Goal: Task Accomplishment & Management: Manage account settings

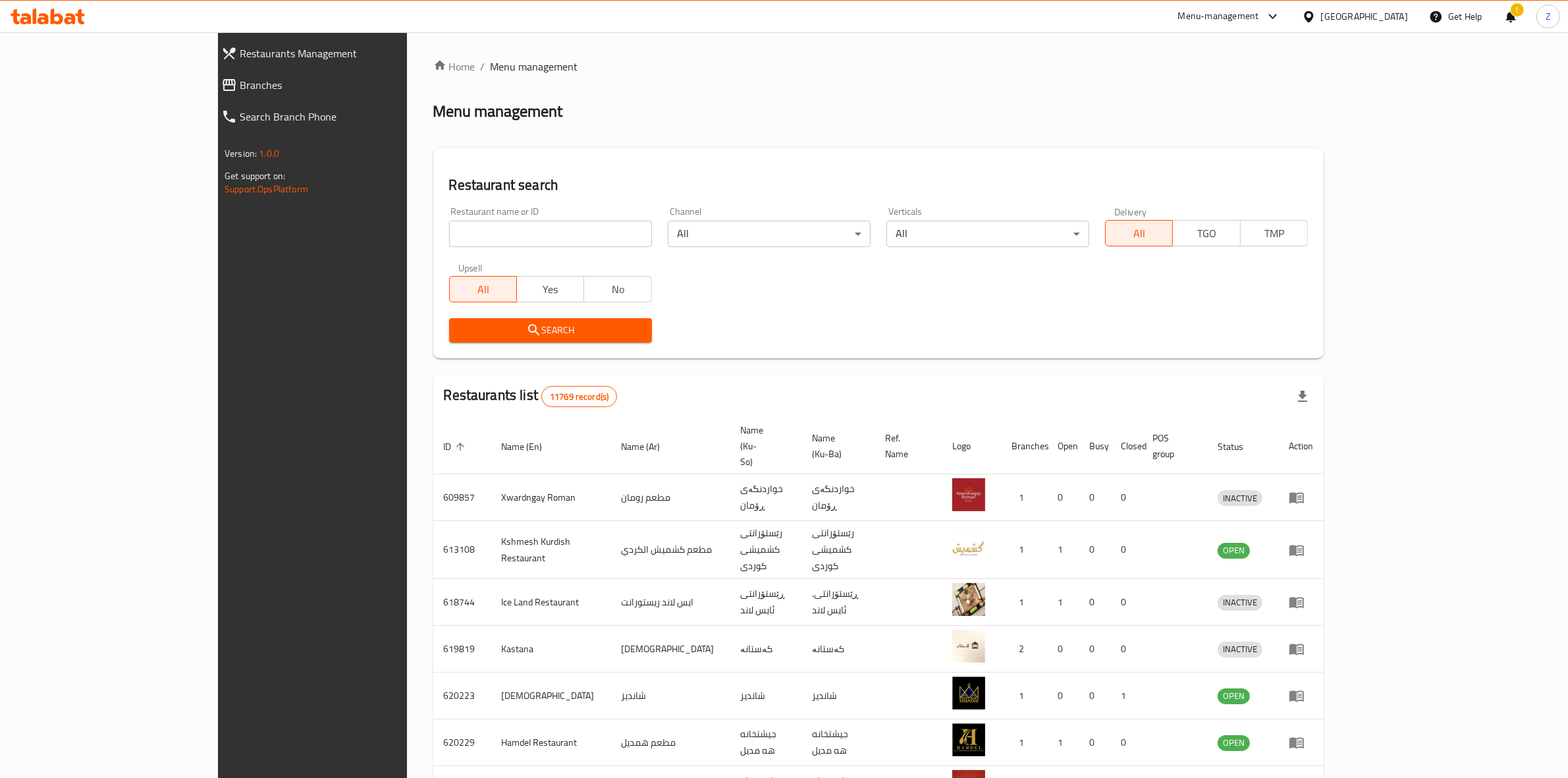
click at [449, 241] on input "search" at bounding box center [550, 234] width 203 height 27
type input "mazin"
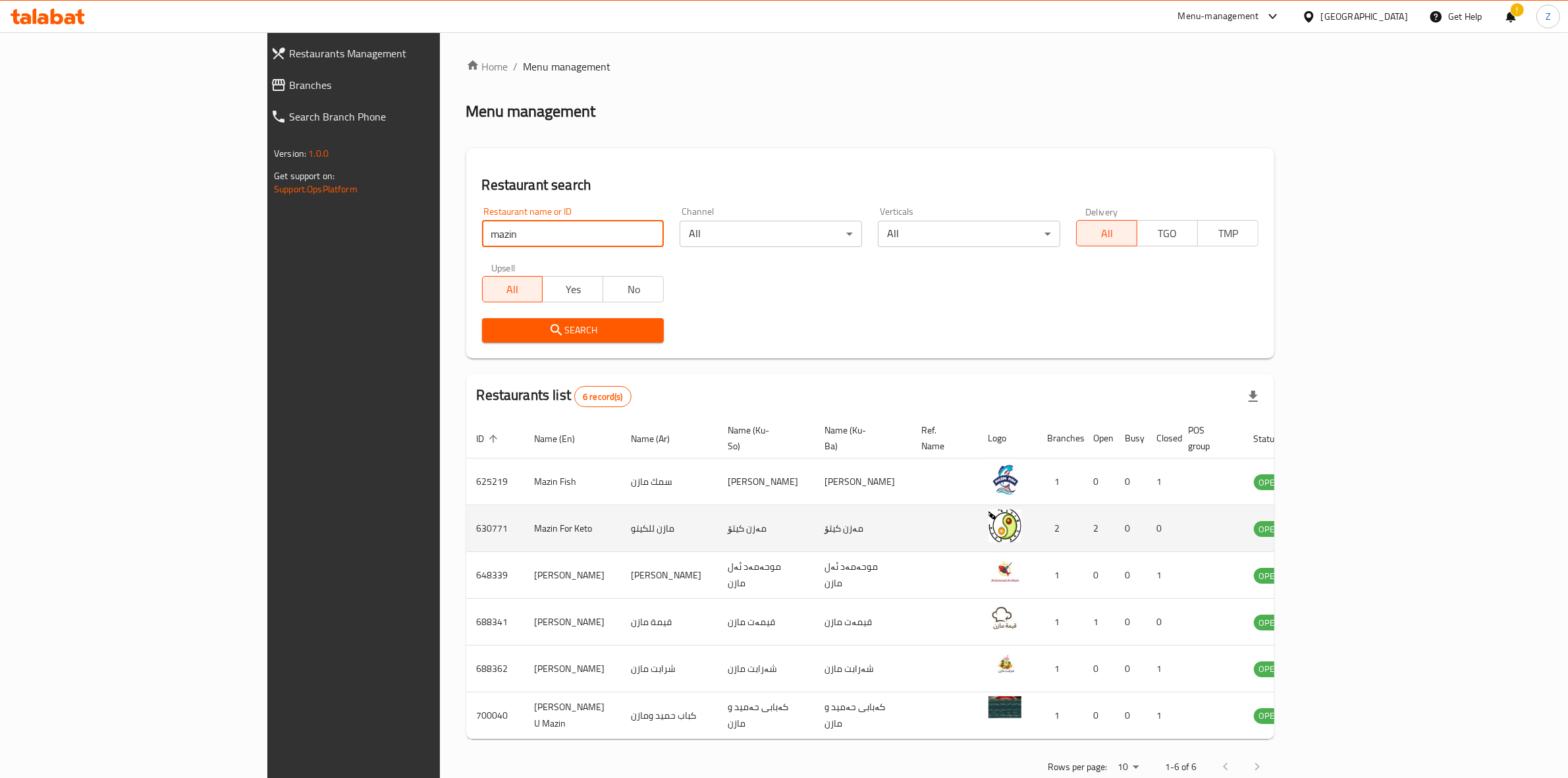
click at [1339, 524] on icon "enhanced table" at bounding box center [1331, 529] width 14 height 12
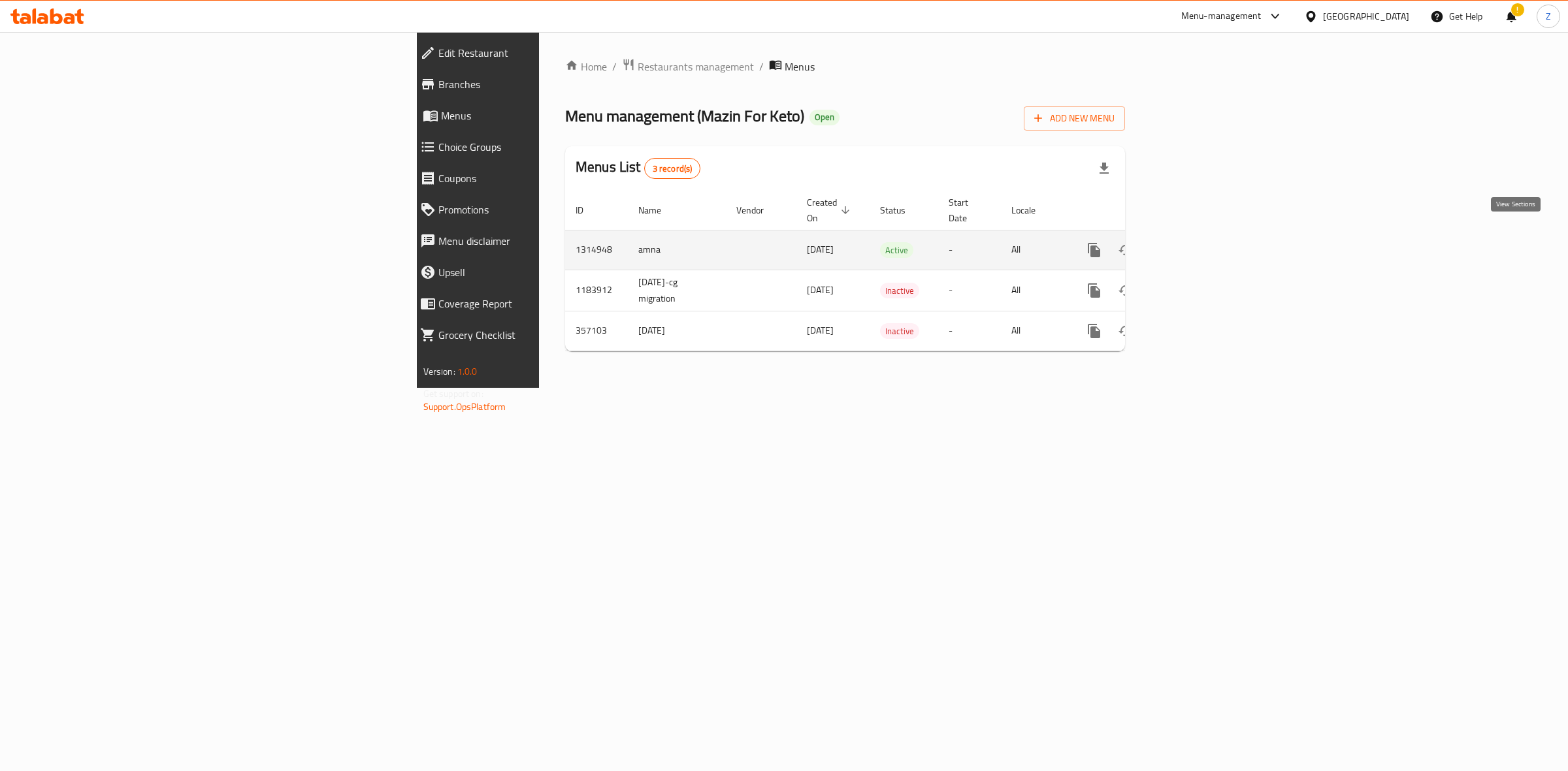
click at [1196, 242] on icon "enhanced table" at bounding box center [1189, 250] width 16 height 16
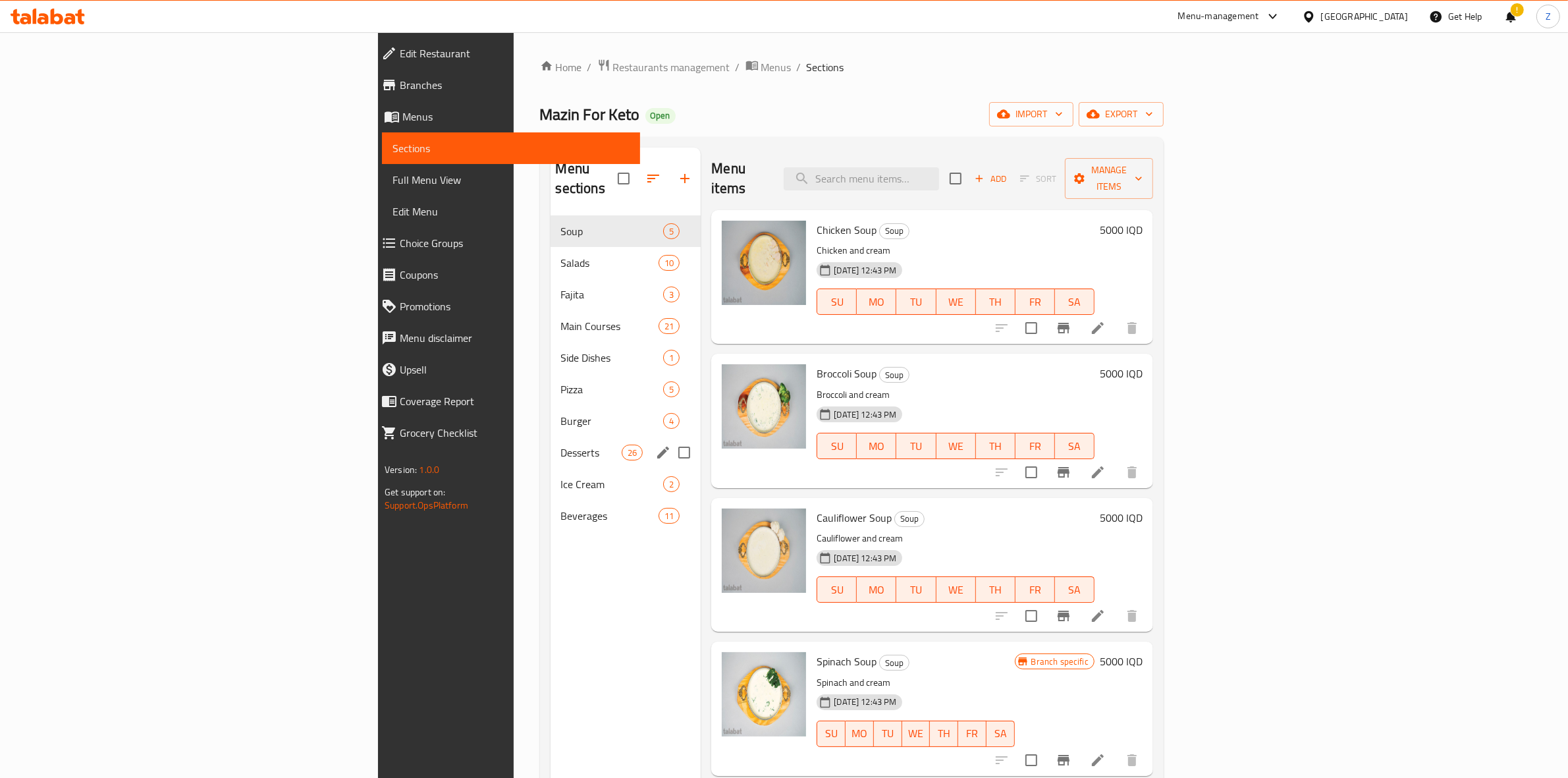
click at [550, 437] on div "Desserts 26" at bounding box center [626, 453] width 151 height 32
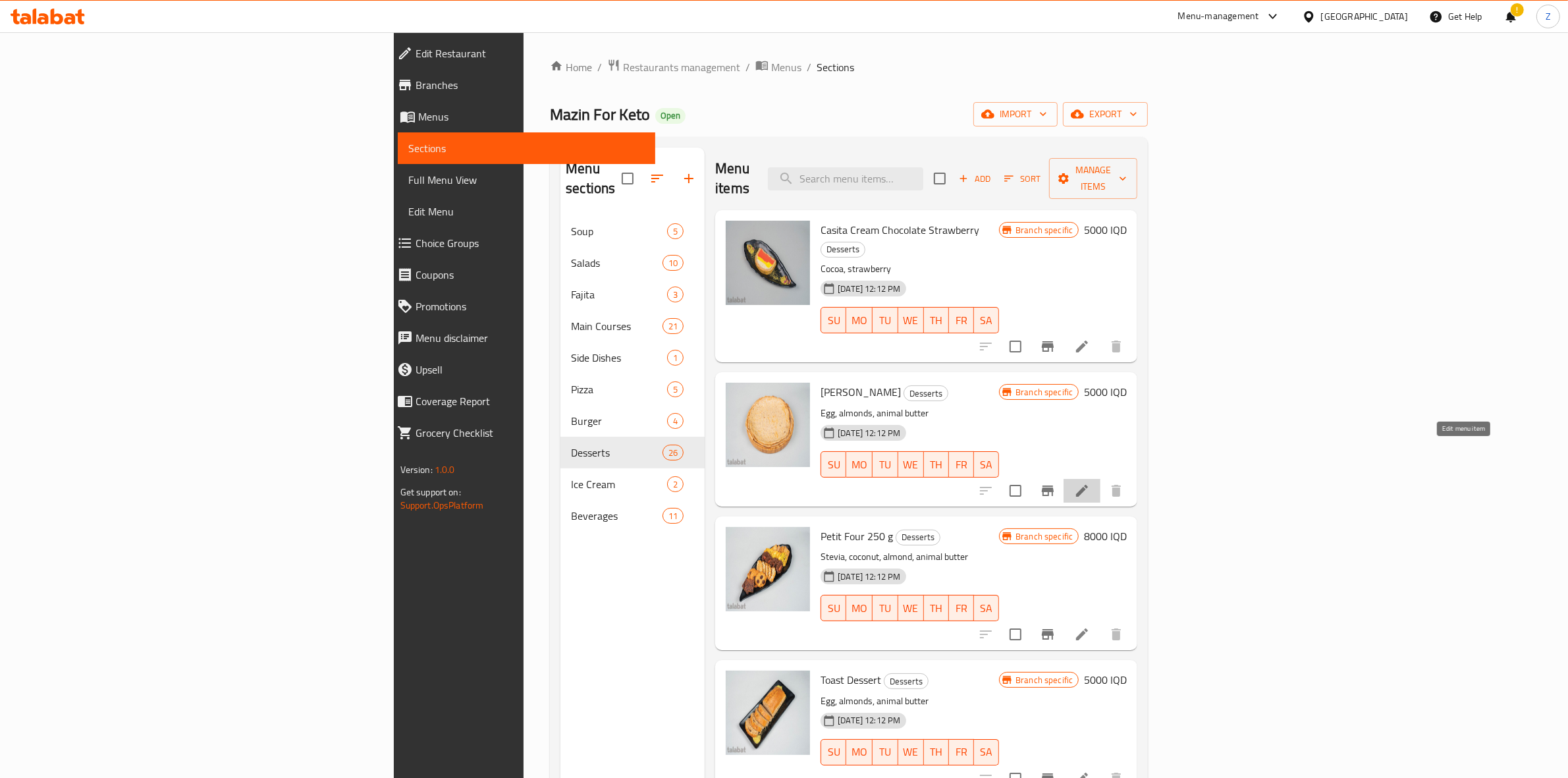
click at [1090, 483] on icon at bounding box center [1082, 491] width 16 height 16
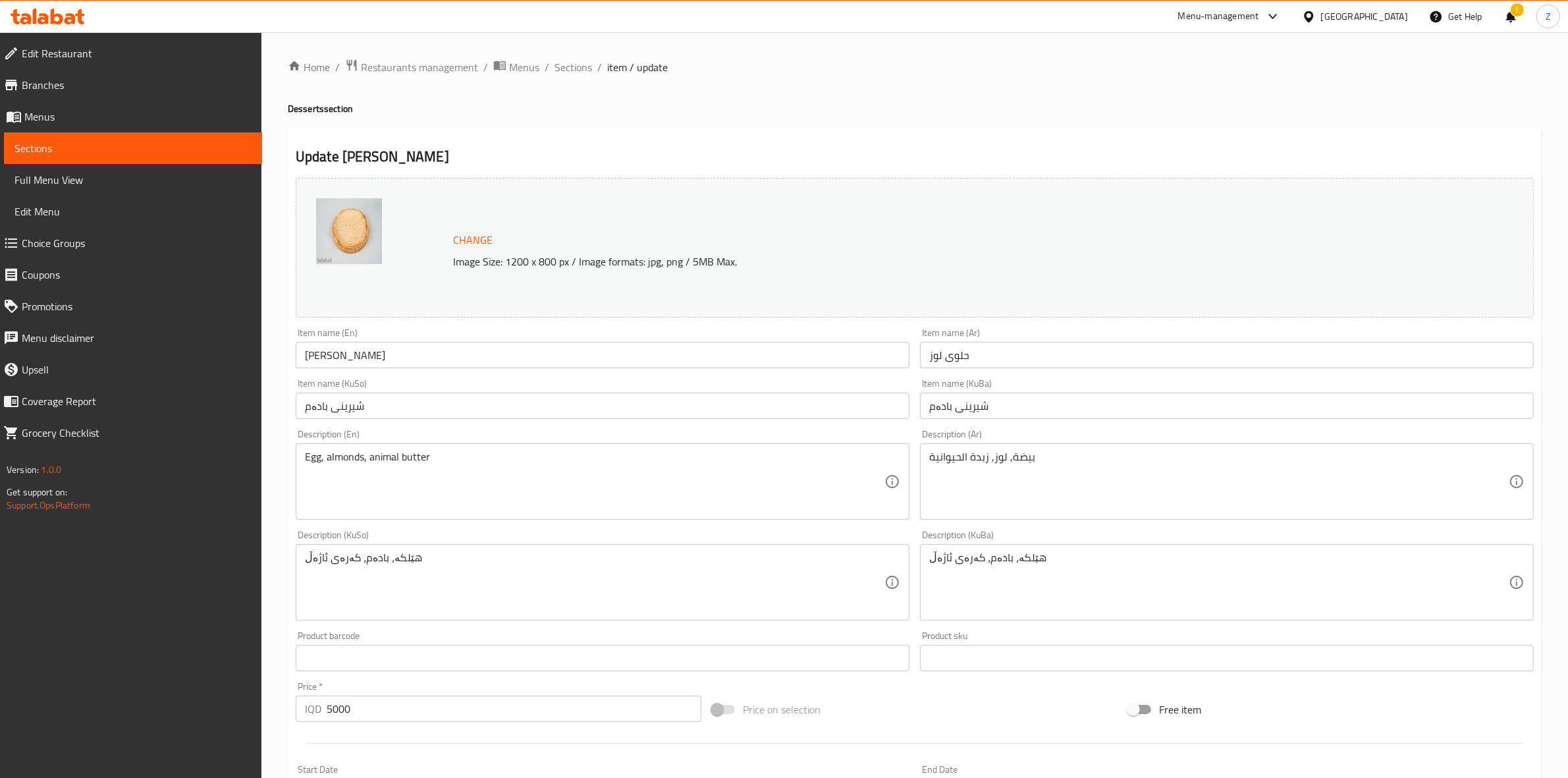
click at [351, 358] on input "[PERSON_NAME]" at bounding box center [602, 355] width 614 height 27
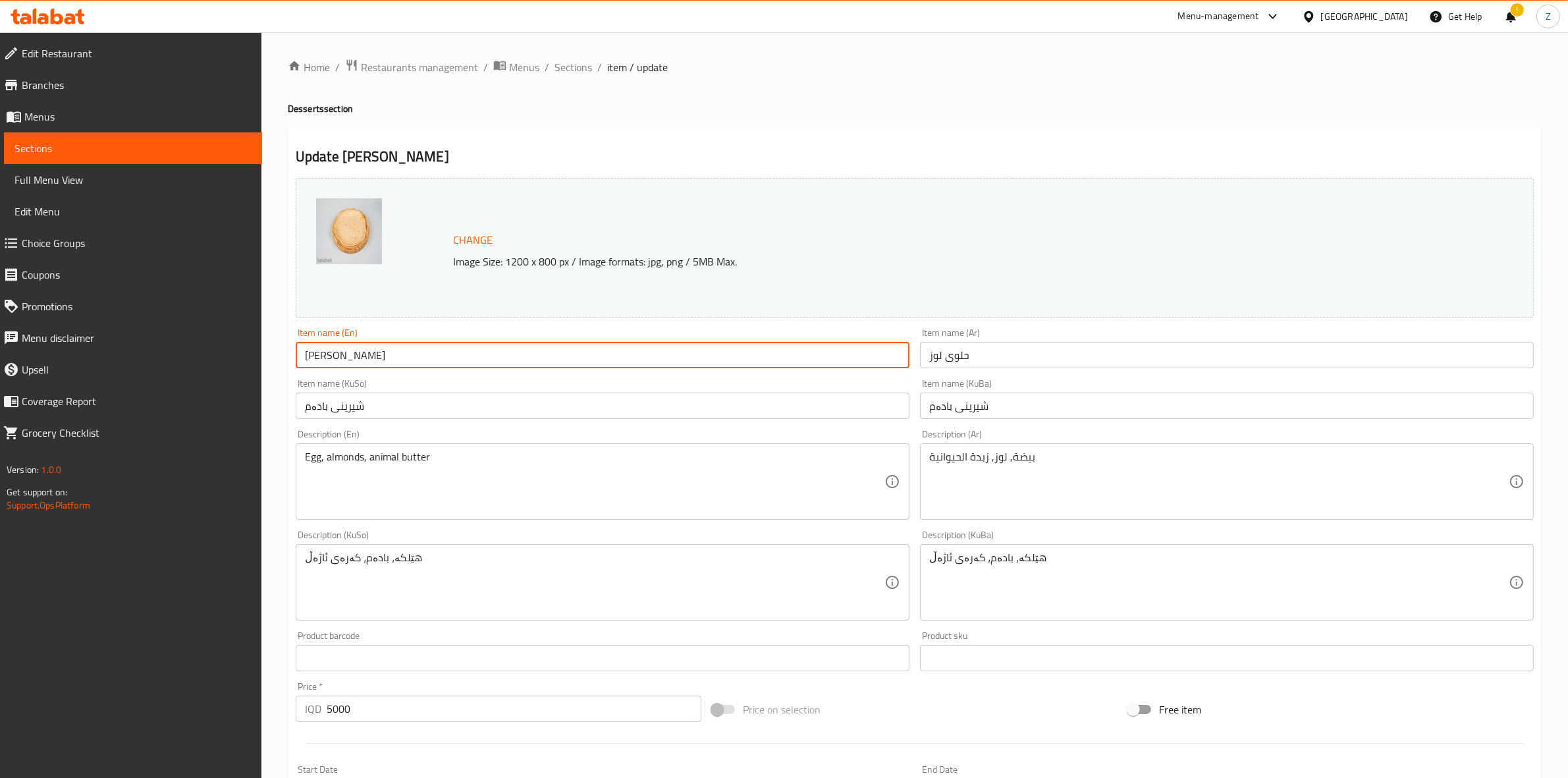
click at [351, 358] on input "[PERSON_NAME]" at bounding box center [602, 355] width 614 height 27
type input "Almond Bread"
click at [955, 353] on input "حلوى لوز" at bounding box center [1226, 355] width 614 height 27
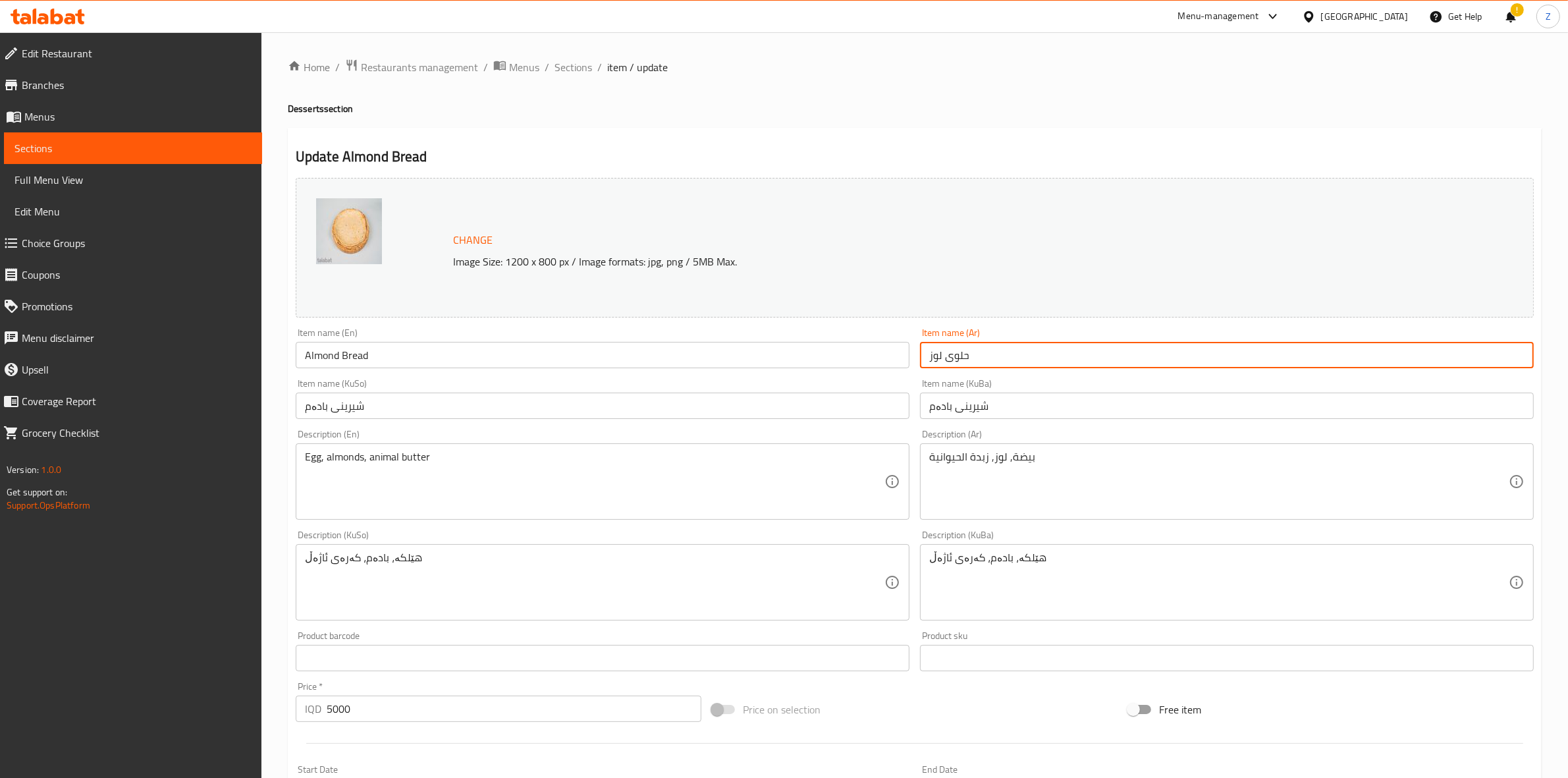
click at [955, 353] on input "حلوى لوز" at bounding box center [1226, 355] width 614 height 27
type input "خبز لوز"
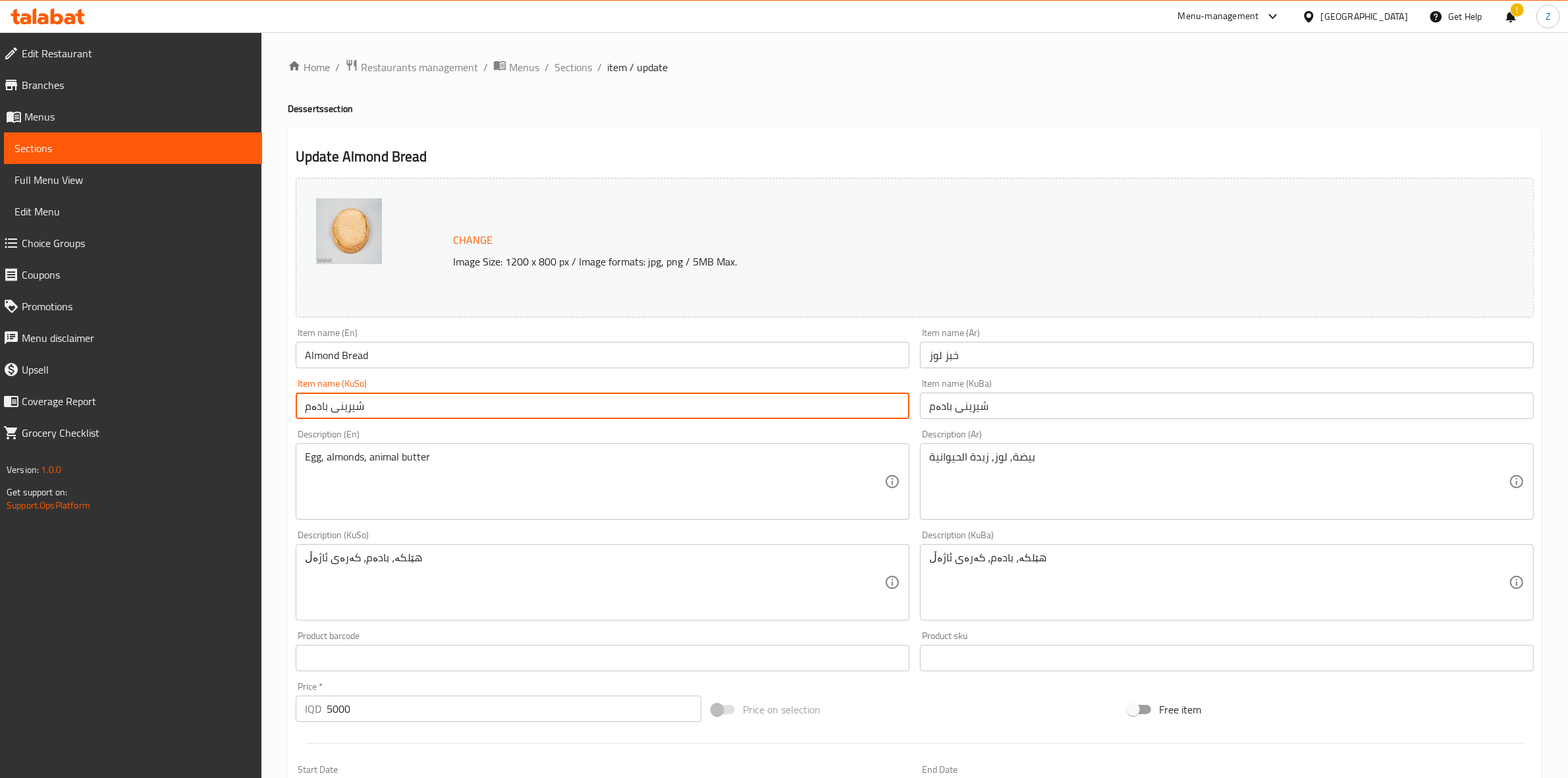
click at [353, 407] on input "شیرینی بادەم" at bounding box center [602, 406] width 614 height 27
click at [341, 406] on input "نانی بادەم" at bounding box center [602, 406] width 614 height 27
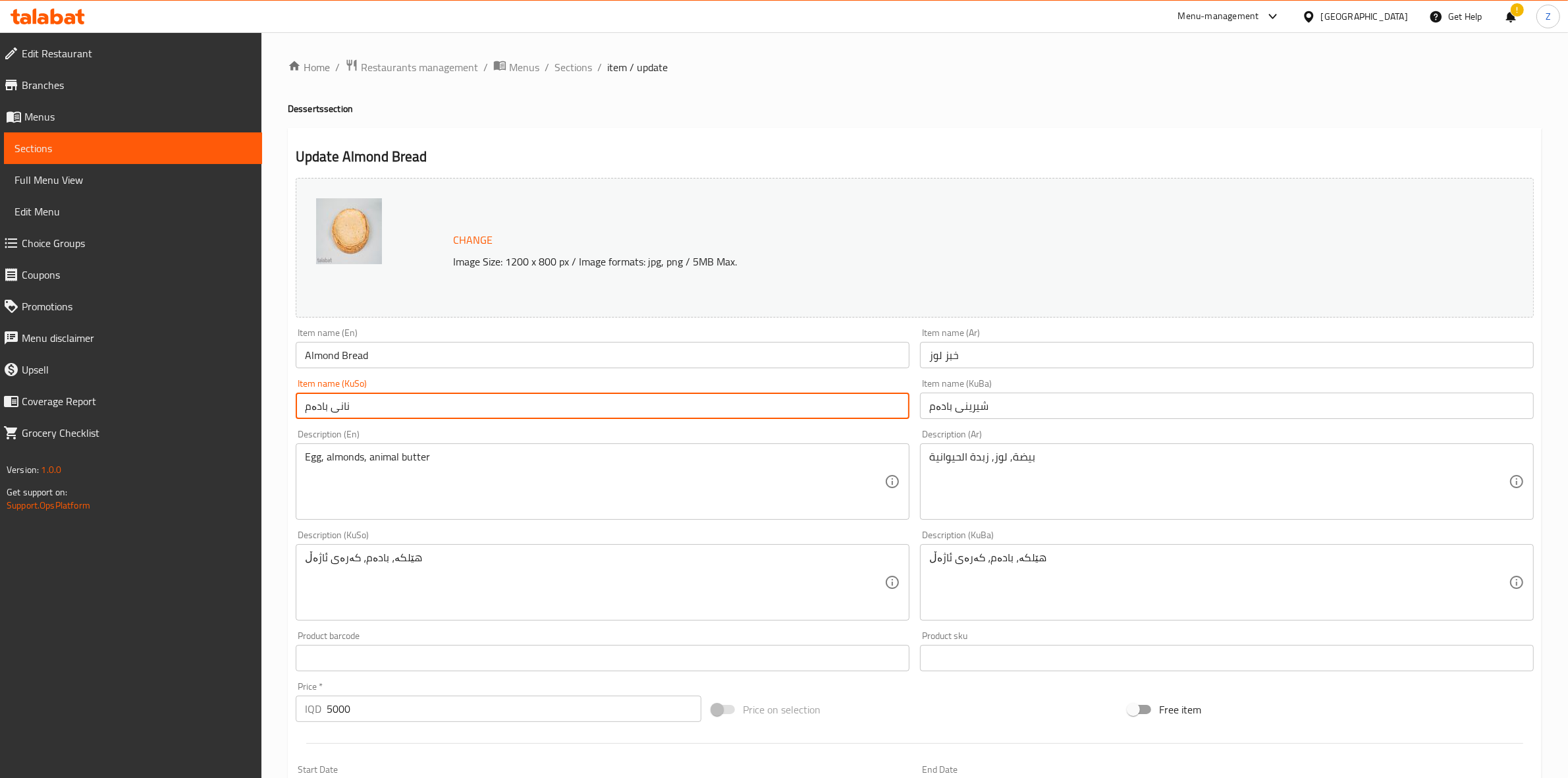
type input "نانی بادەم"
click at [976, 409] on input "شیرینی بادەم" at bounding box center [1226, 406] width 614 height 27
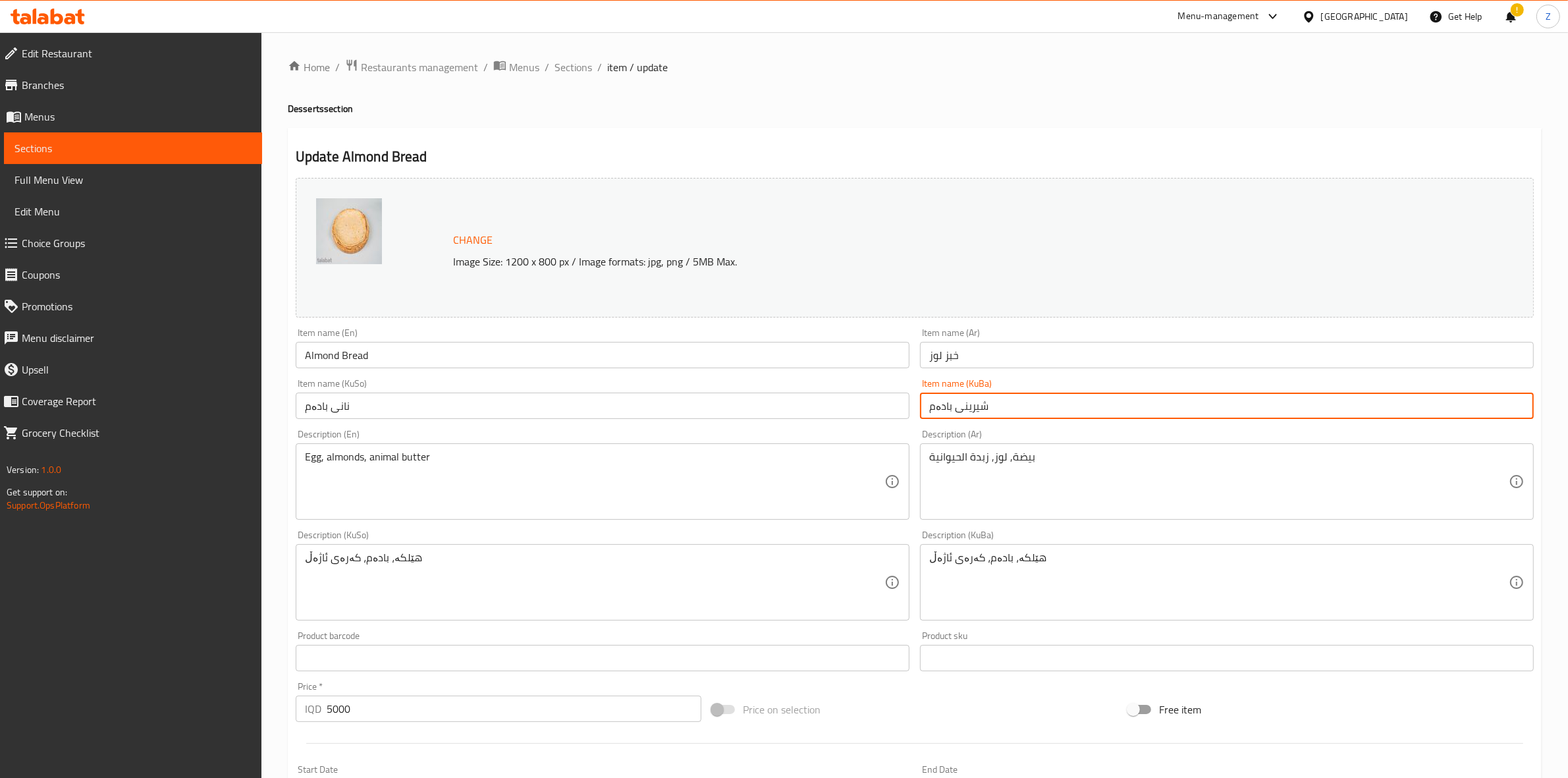
click at [976, 409] on input "شیرینی بادەم" at bounding box center [1226, 406] width 614 height 27
paste input "نا"
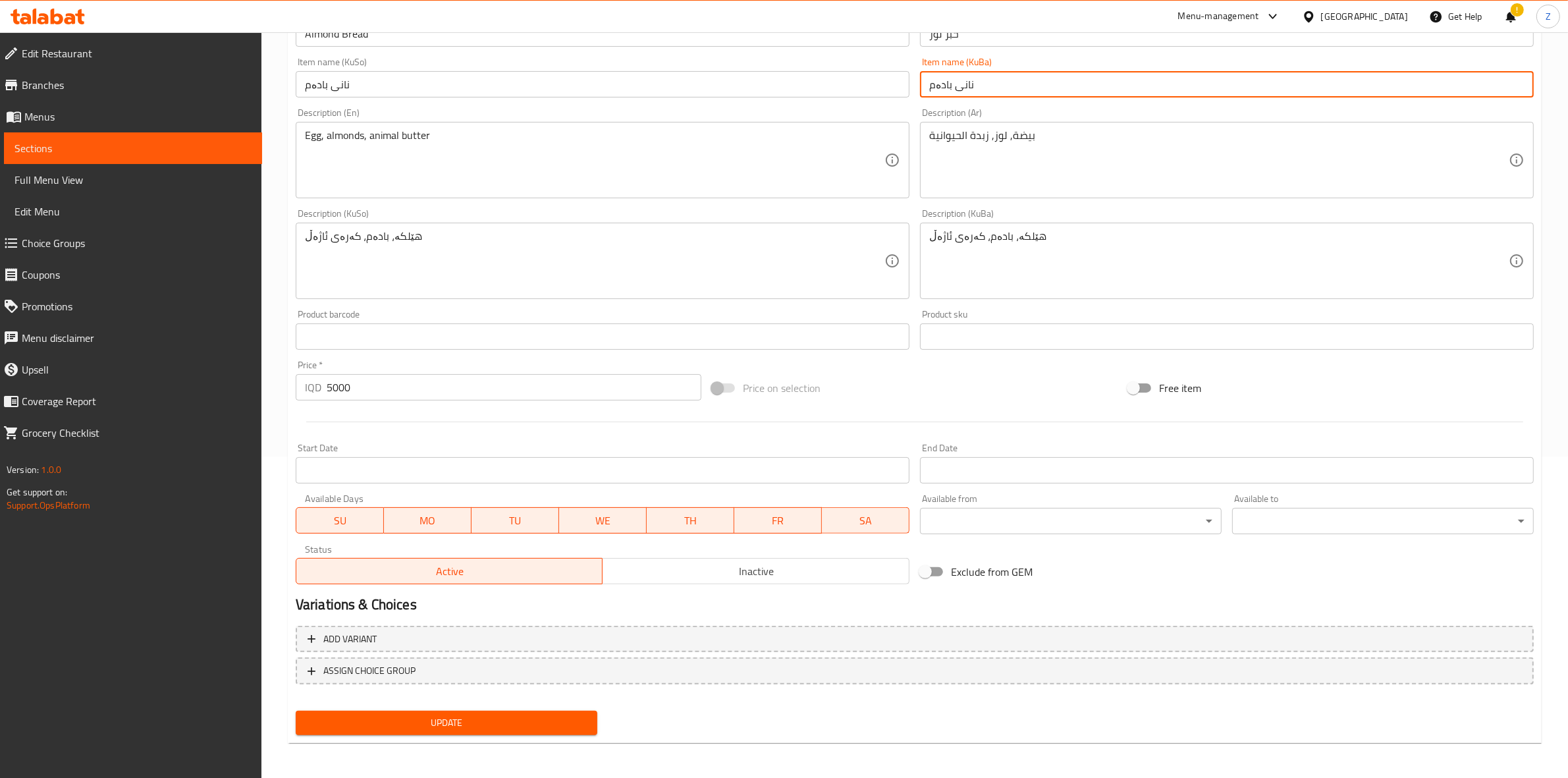
type input "نانی بادەم"
click at [518, 717] on span "Update" at bounding box center [447, 723] width 281 height 17
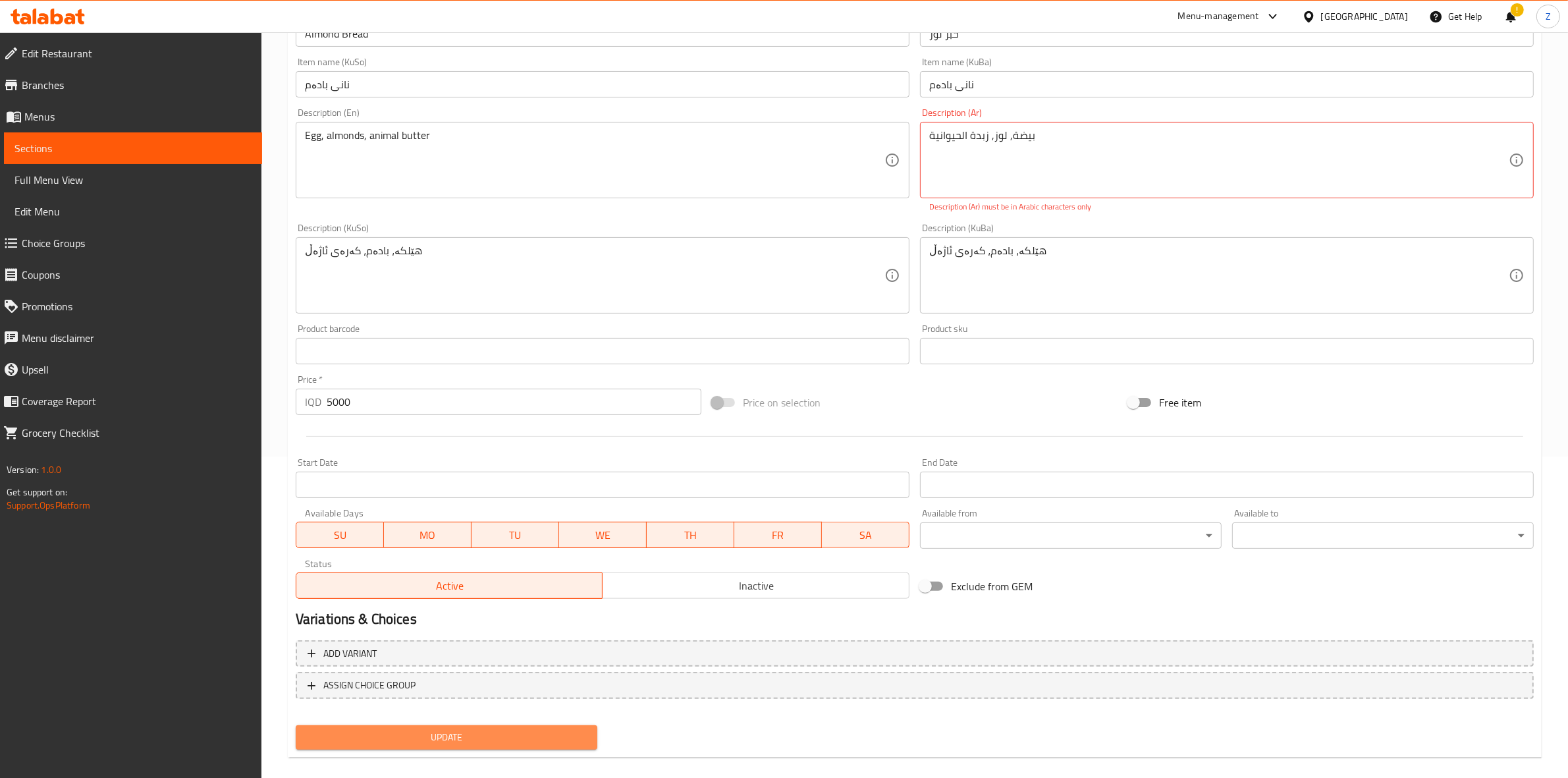
click at [495, 729] on span "Update" at bounding box center [447, 737] width 281 height 17
click at [472, 736] on span "Update" at bounding box center [447, 737] width 281 height 17
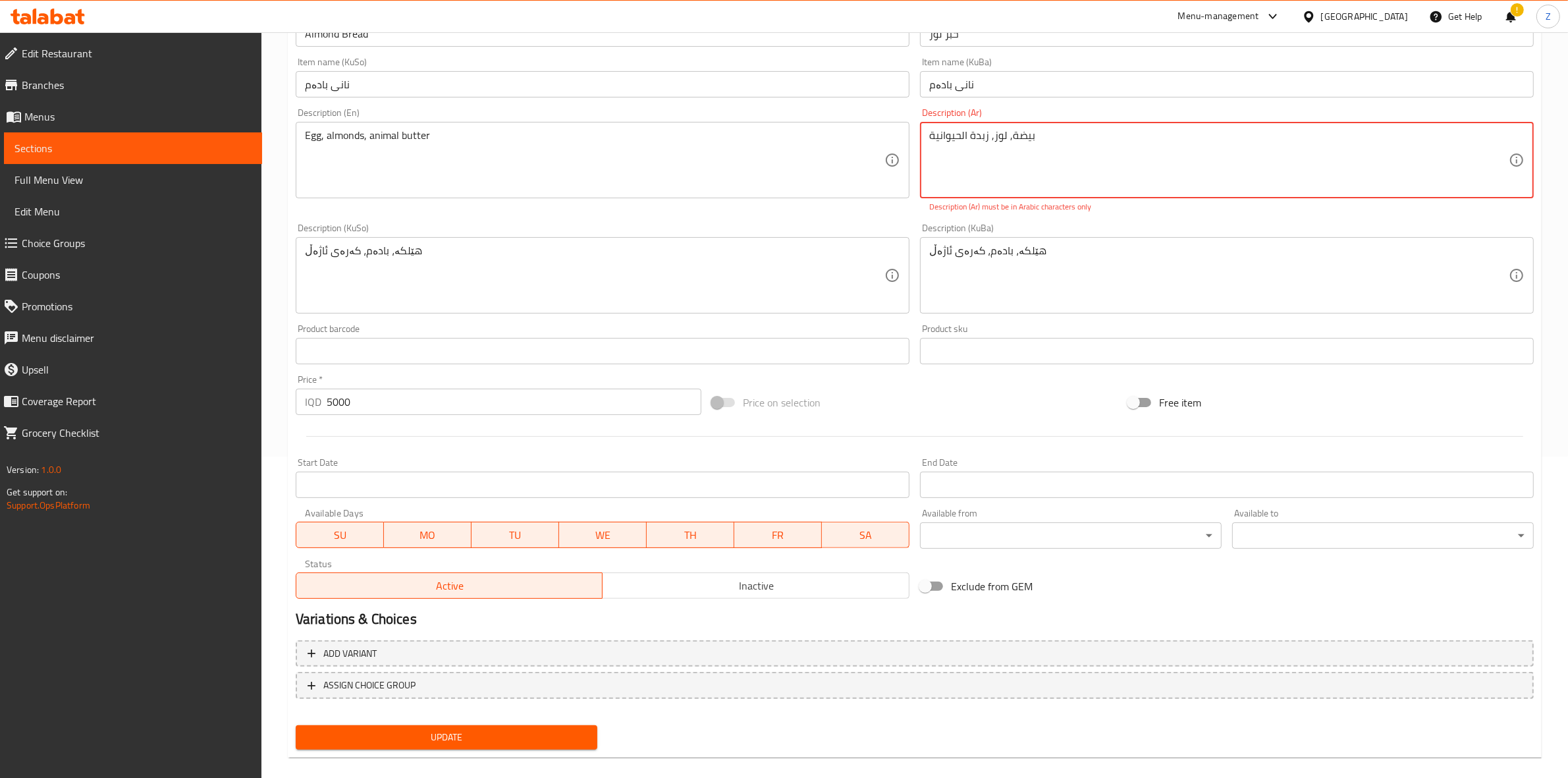
click at [472, 736] on span "Update" at bounding box center [447, 737] width 281 height 17
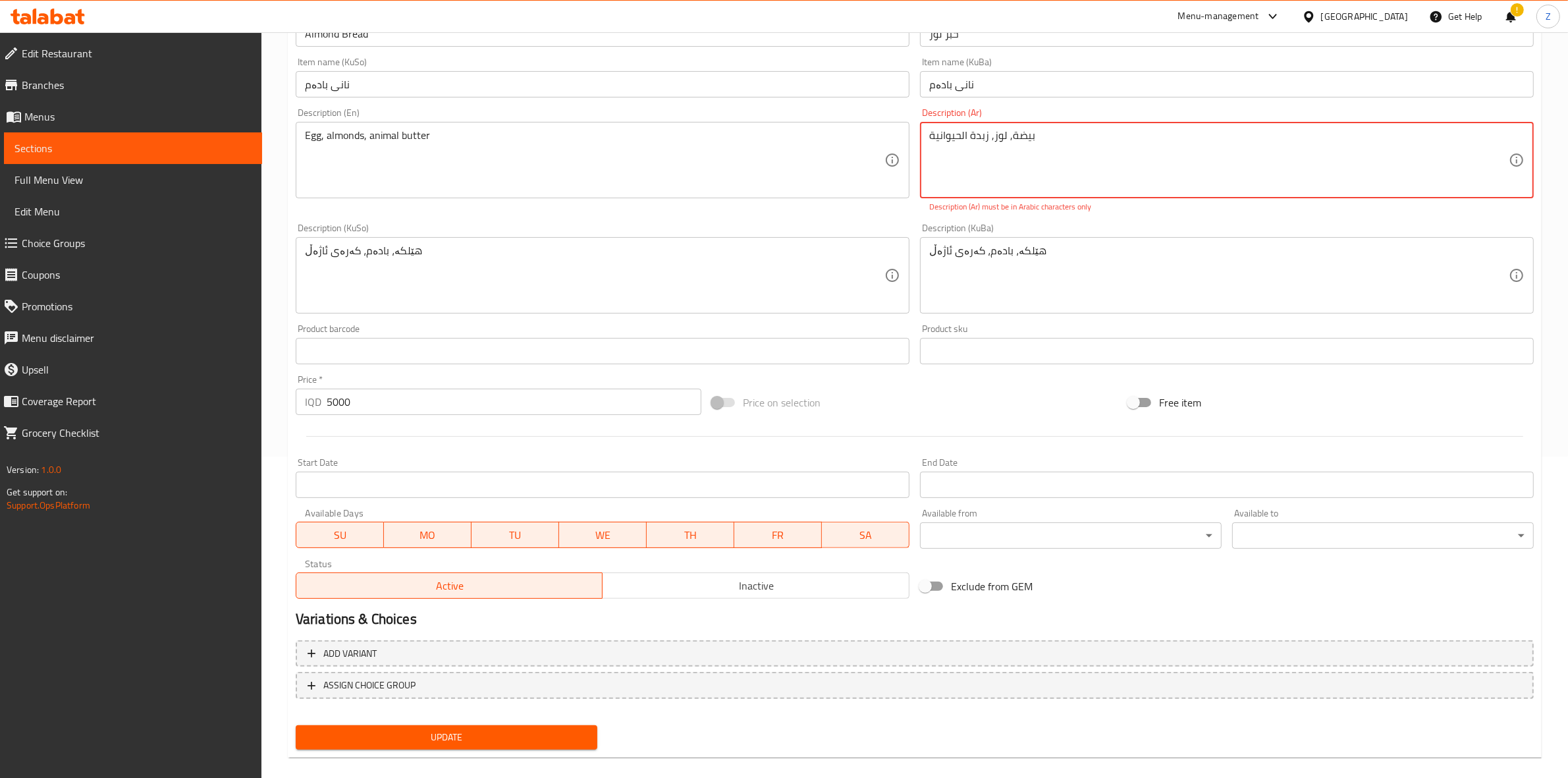
click at [970, 139] on textarea "بیضة, لوز, زبدة الحیوانیة" at bounding box center [1219, 160] width 580 height 62
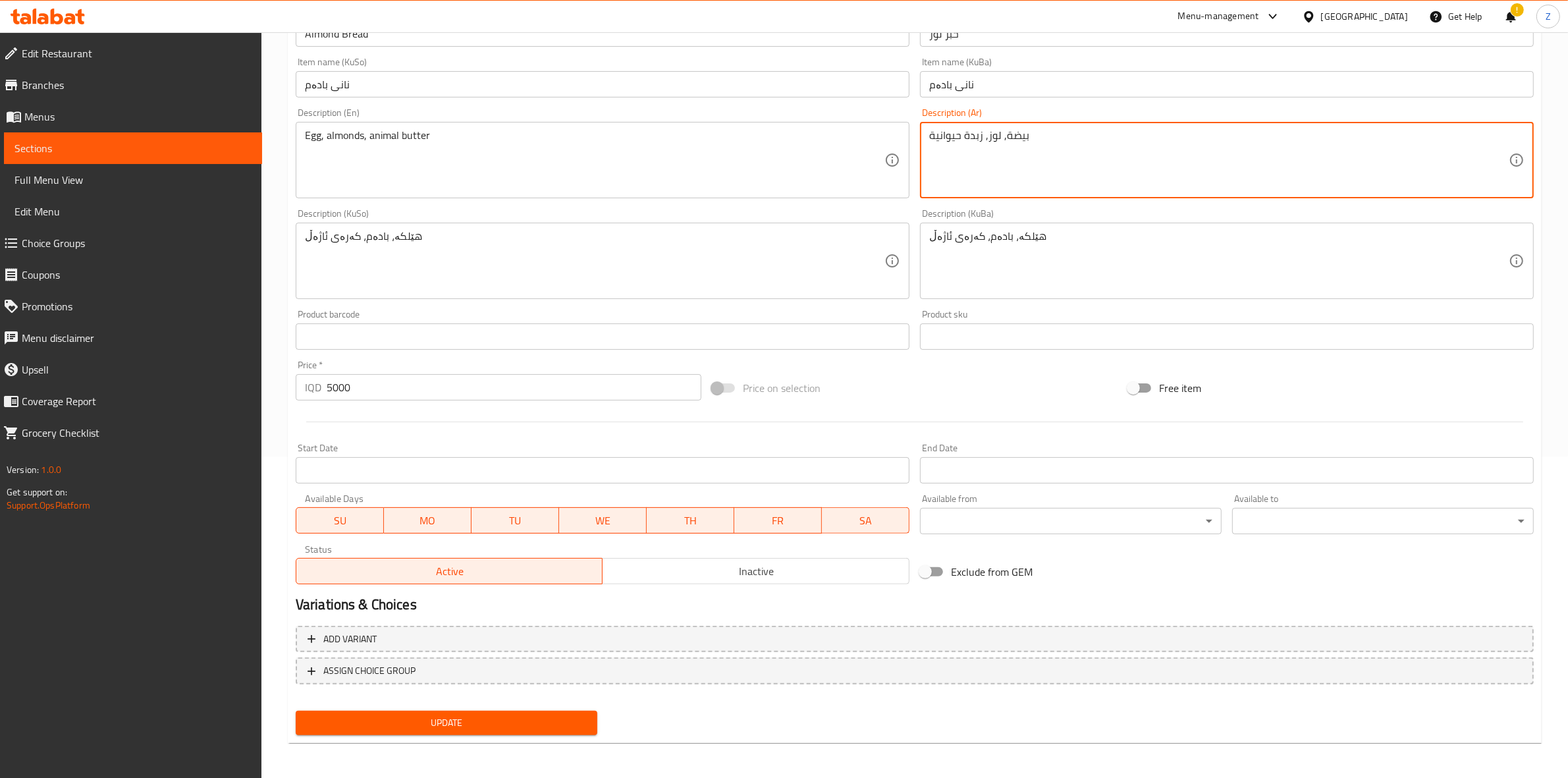
type textarea "بيضة, لوز, زبدة حيوانية"
click at [392, 706] on div "Update" at bounding box center [447, 723] width 313 height 35
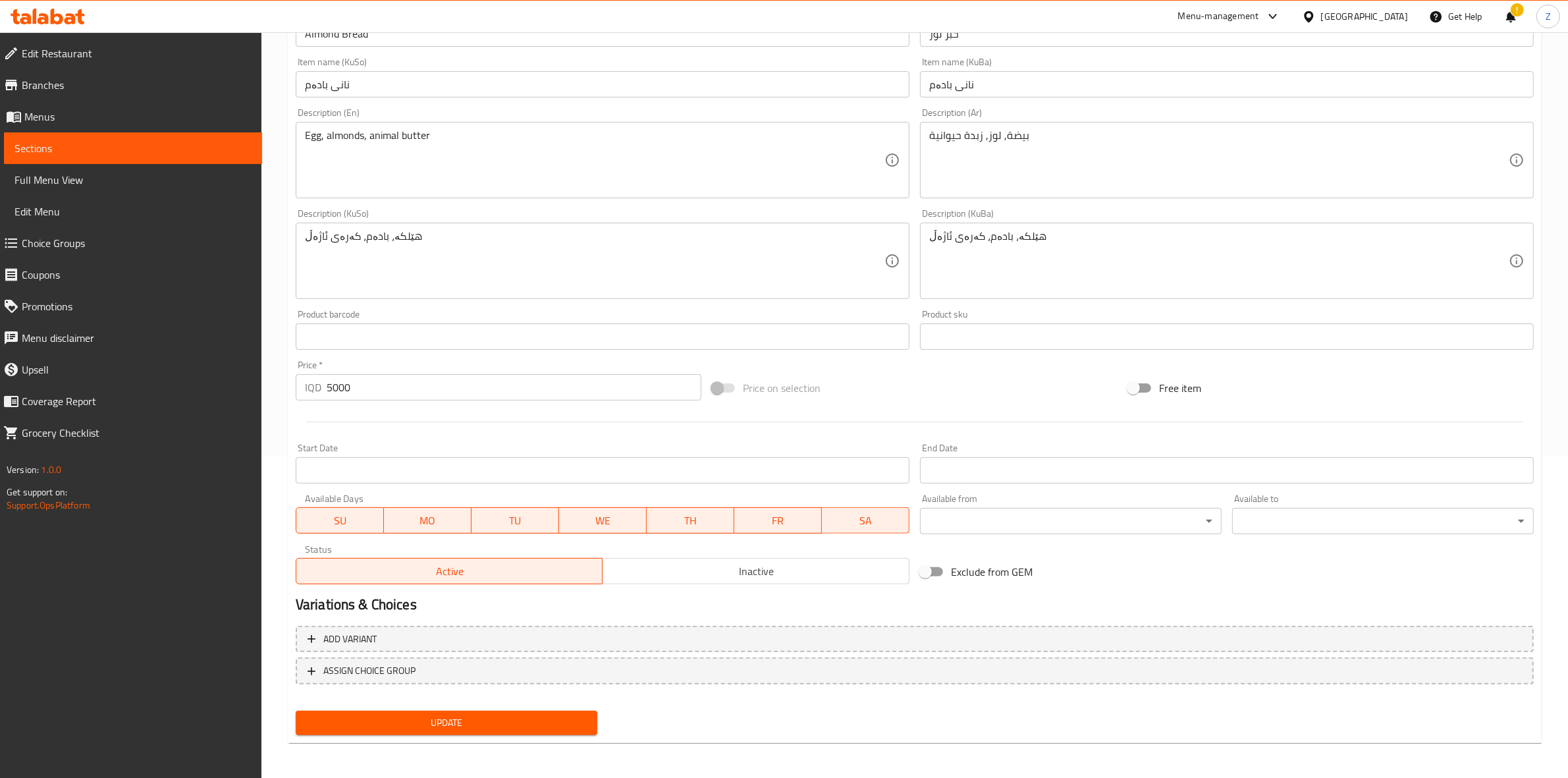
click at [416, 718] on span "Update" at bounding box center [447, 723] width 281 height 17
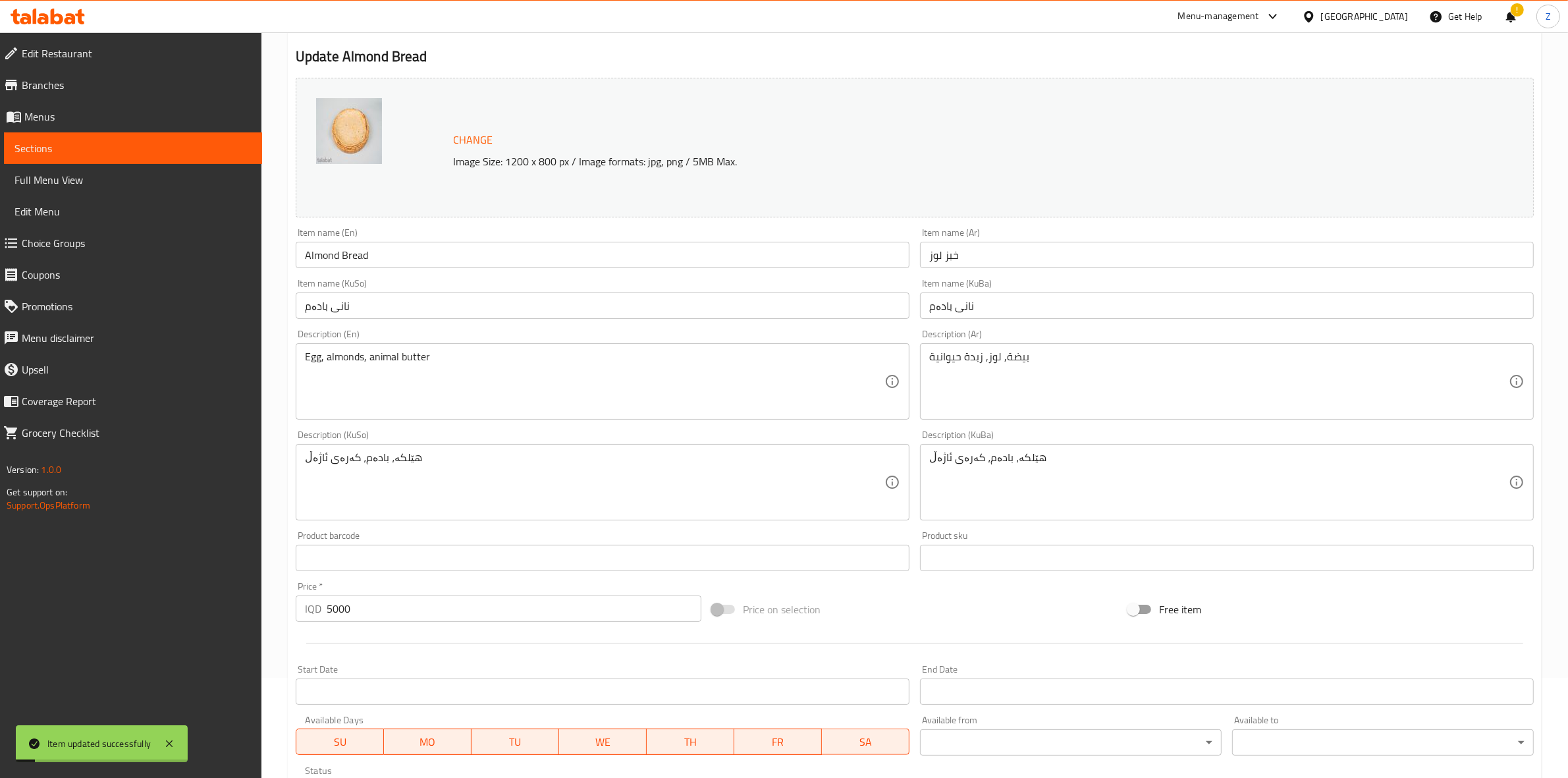
scroll to position [0, 0]
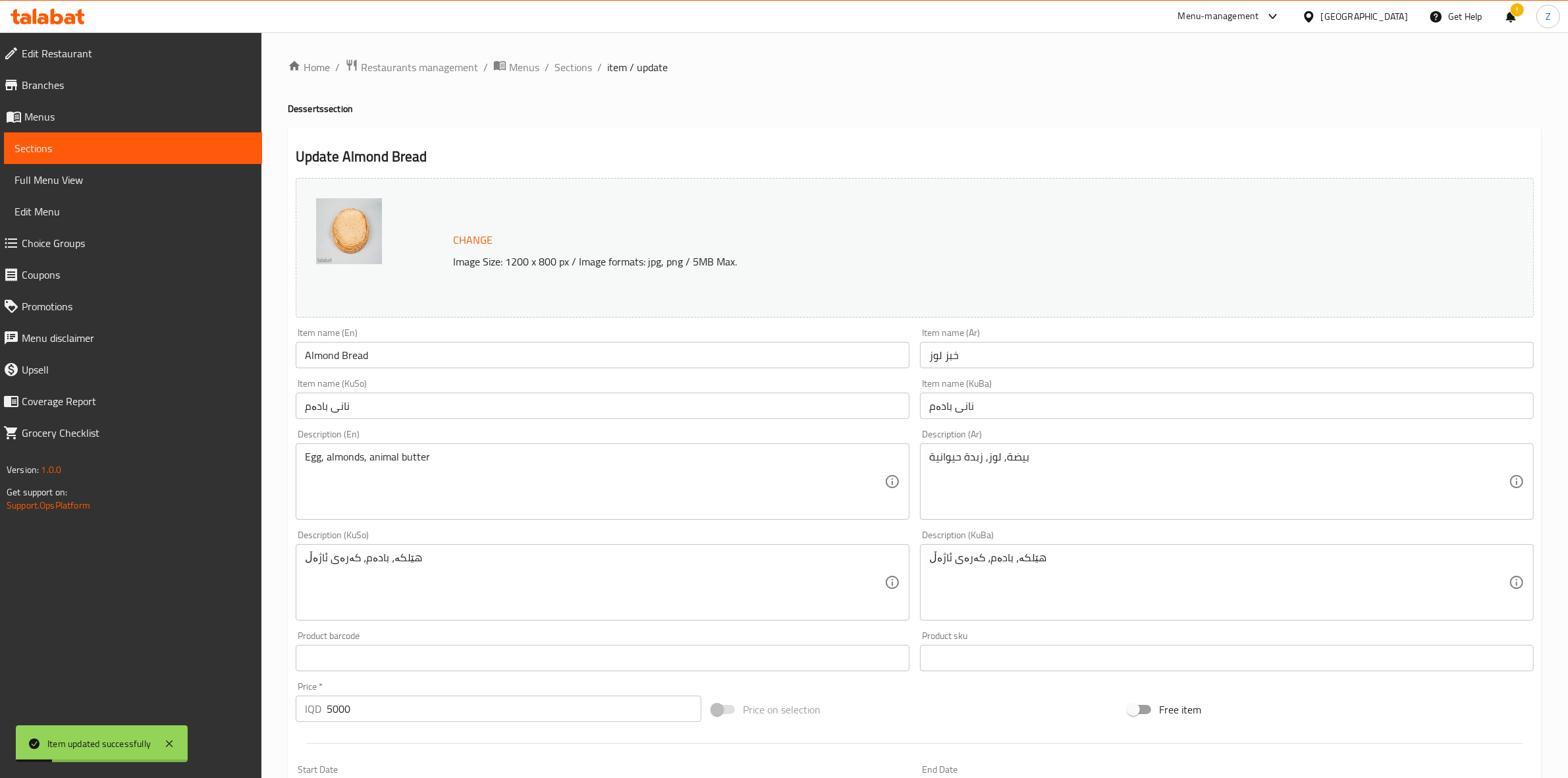
click at [223, 154] on span "Sections" at bounding box center [132, 148] width 237 height 16
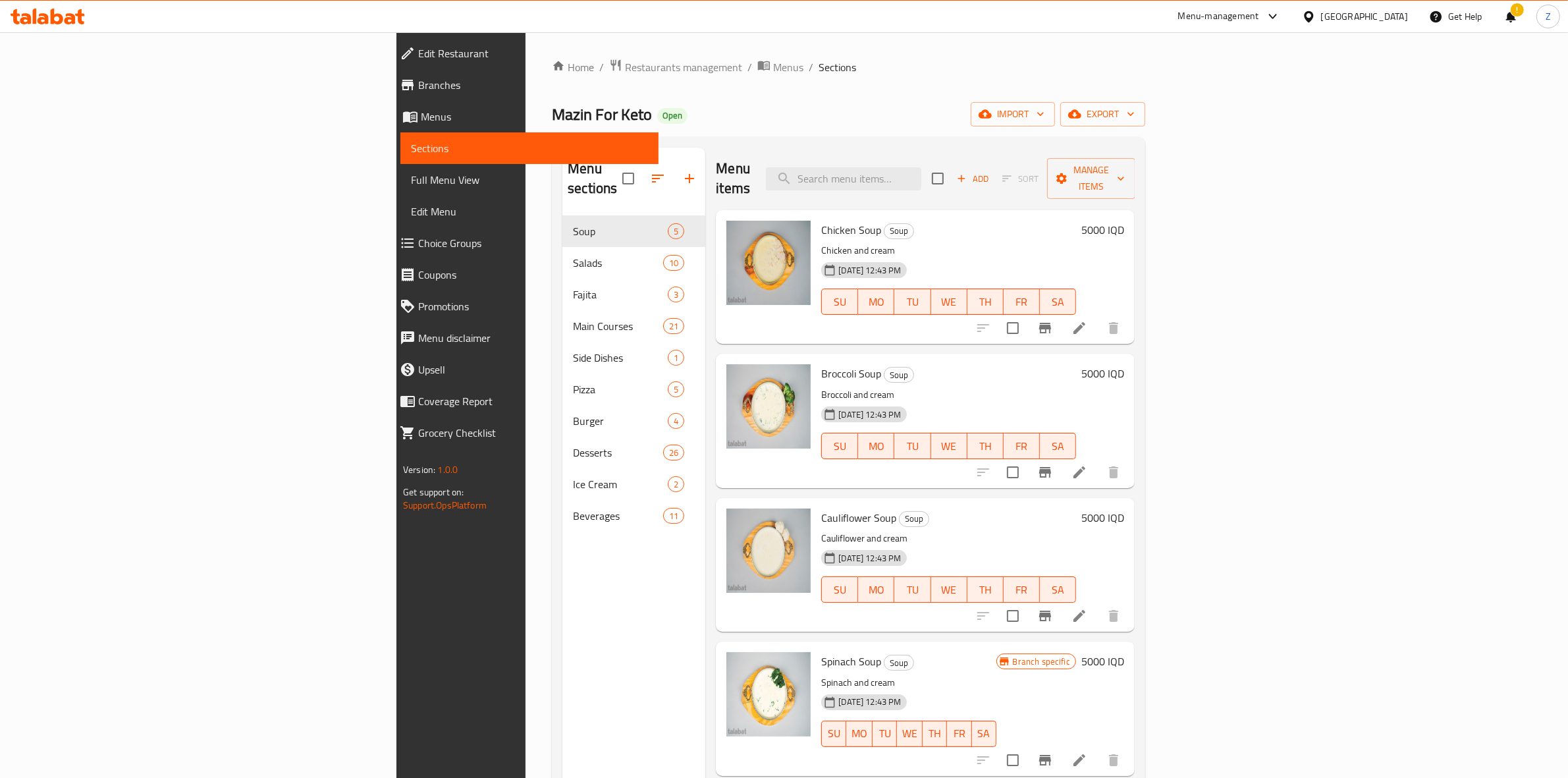
click at [1281, 18] on div at bounding box center [1270, 17] width 21 height 16
click at [1180, 85] on div "Agent Campaigns Center" at bounding box center [1217, 89] width 99 height 14
